Goal: Transaction & Acquisition: Register for event/course

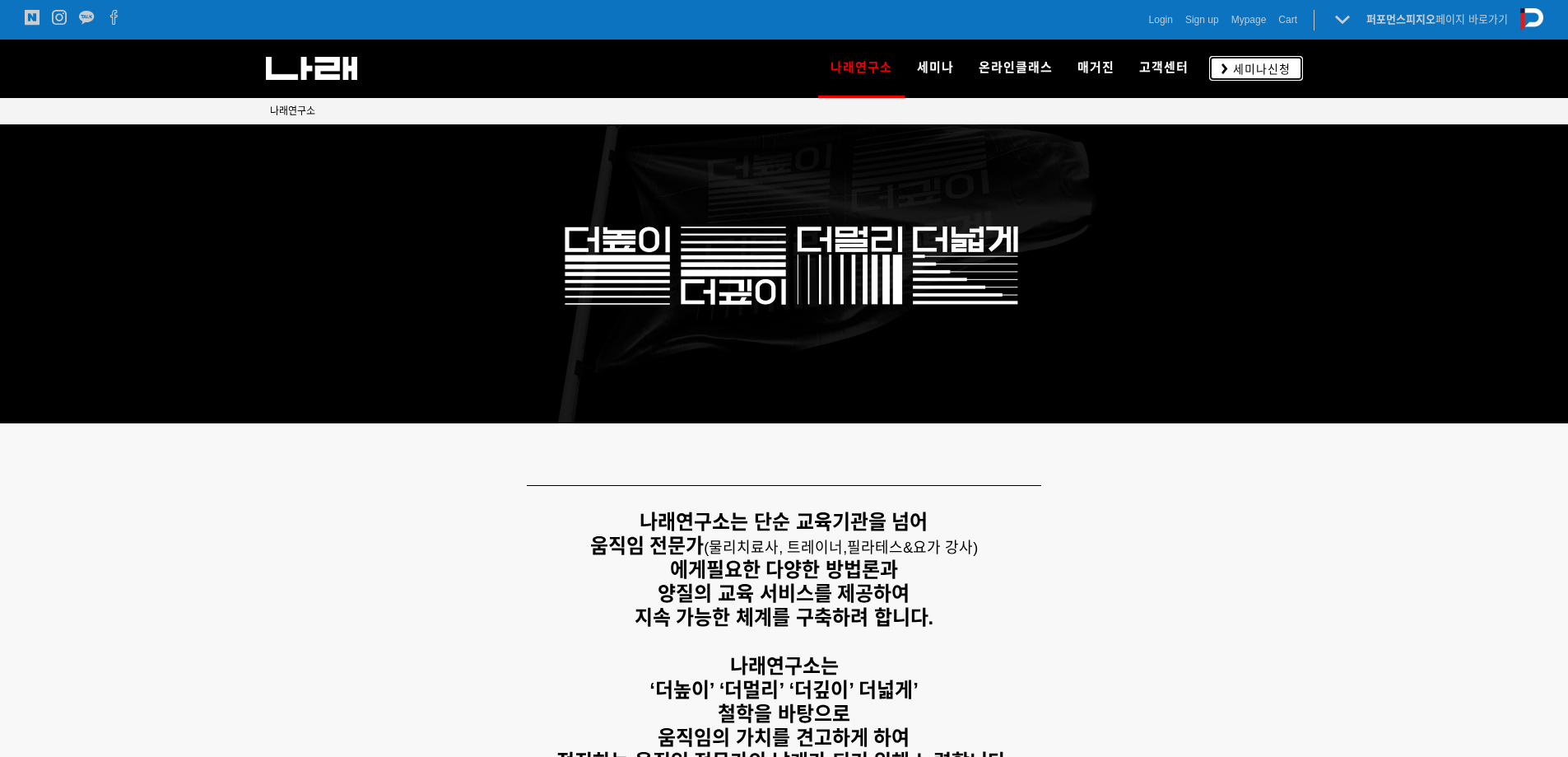
click at [1275, 77] on span "세미나신청" at bounding box center [1260, 69] width 63 height 17
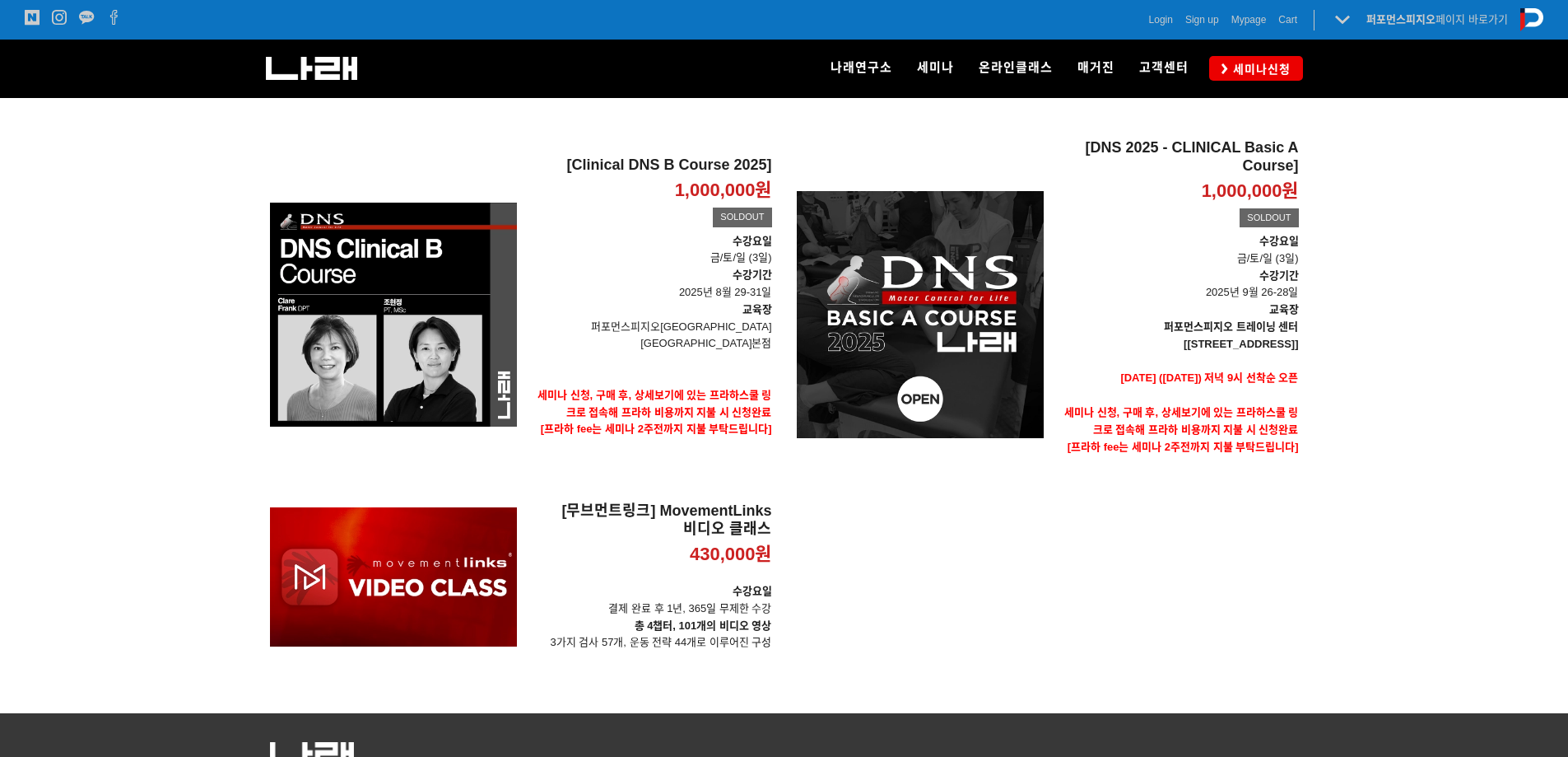
scroll to position [247, 0]
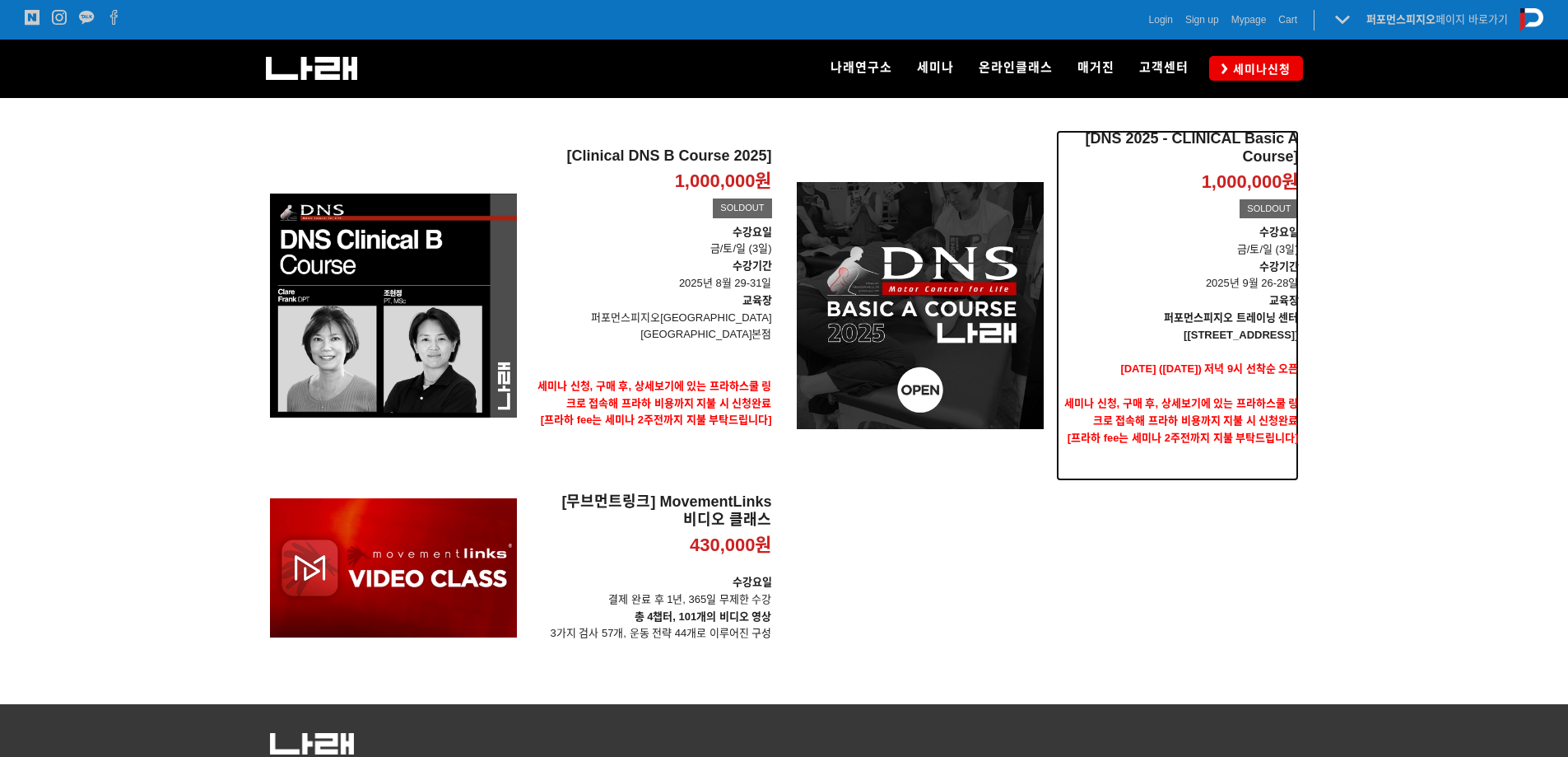
click at [1223, 327] on p "[서울 송파구 법원로 128 SKV1 메트로시티 318호]" at bounding box center [1177, 335] width 243 height 17
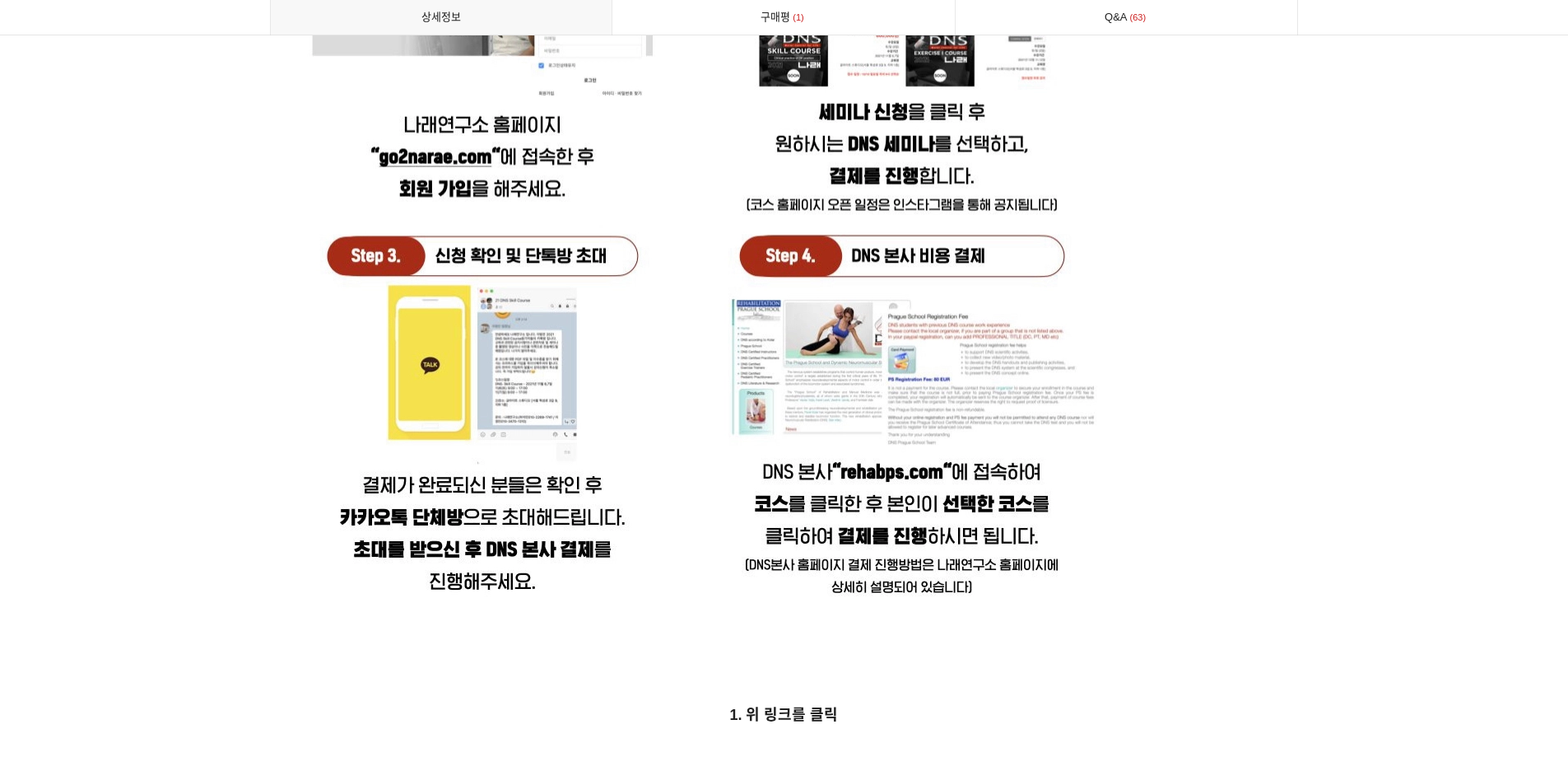
scroll to position [4860, 0]
